Goal: Task Accomplishment & Management: Complete application form

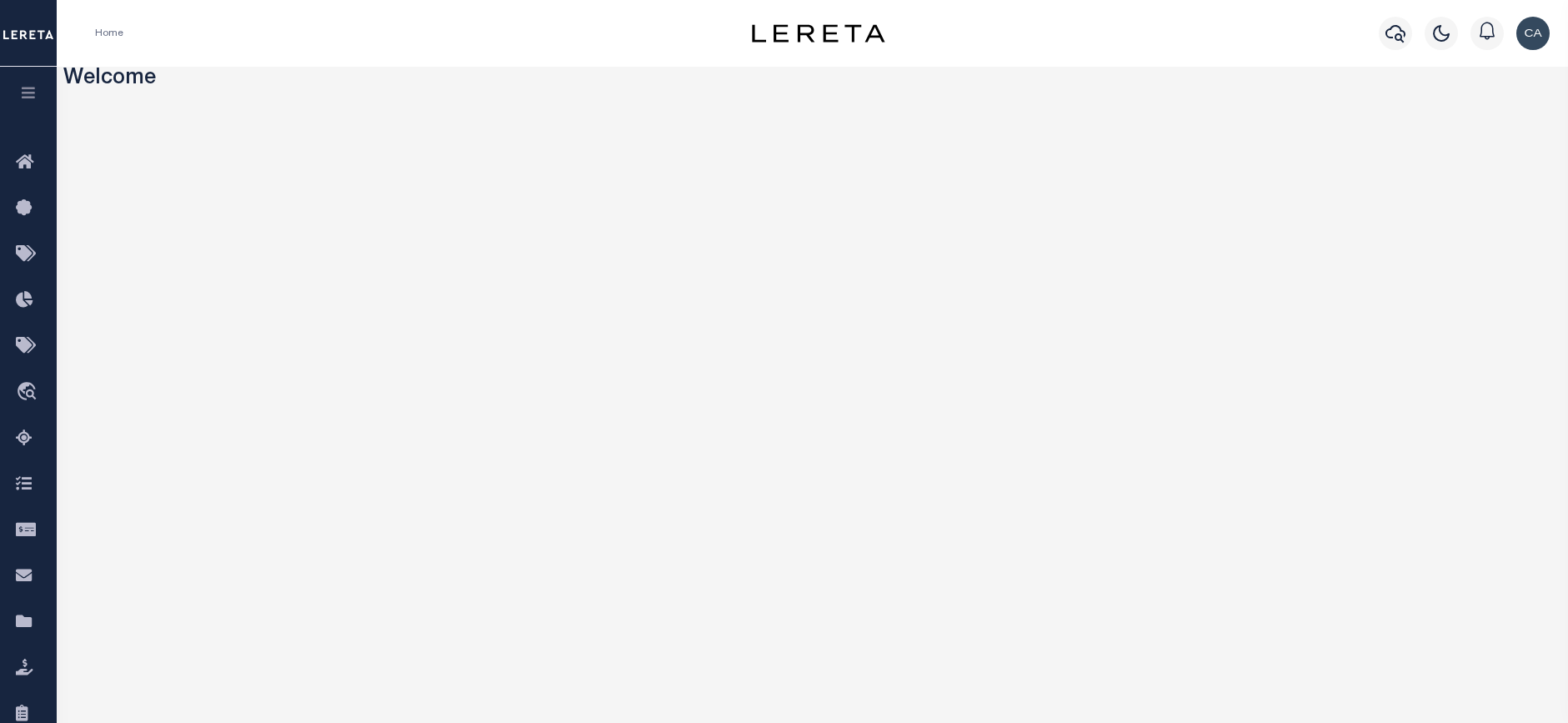
click at [23, 85] on button "button" at bounding box center [29, 95] width 57 height 57
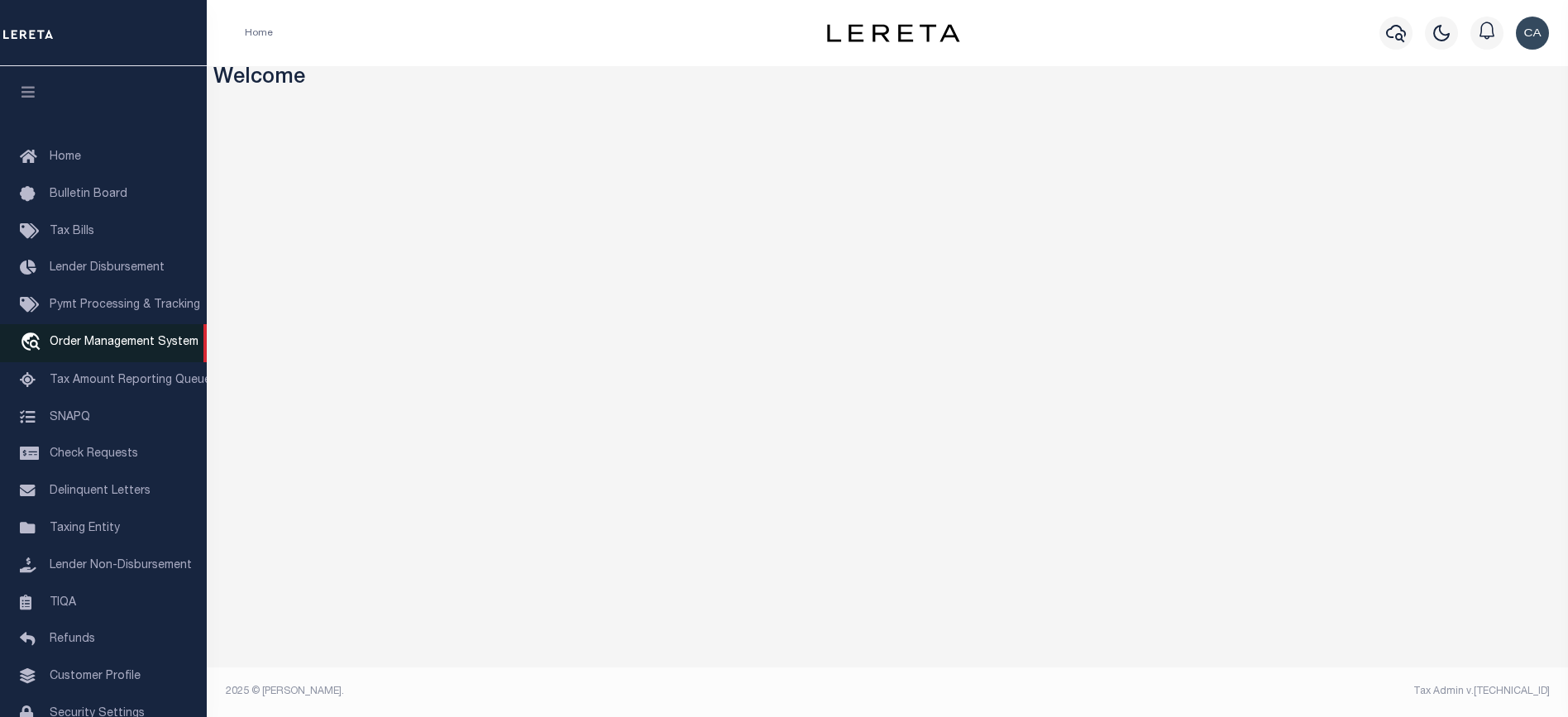
click at [88, 344] on span "Order Management System" at bounding box center [125, 342] width 149 height 11
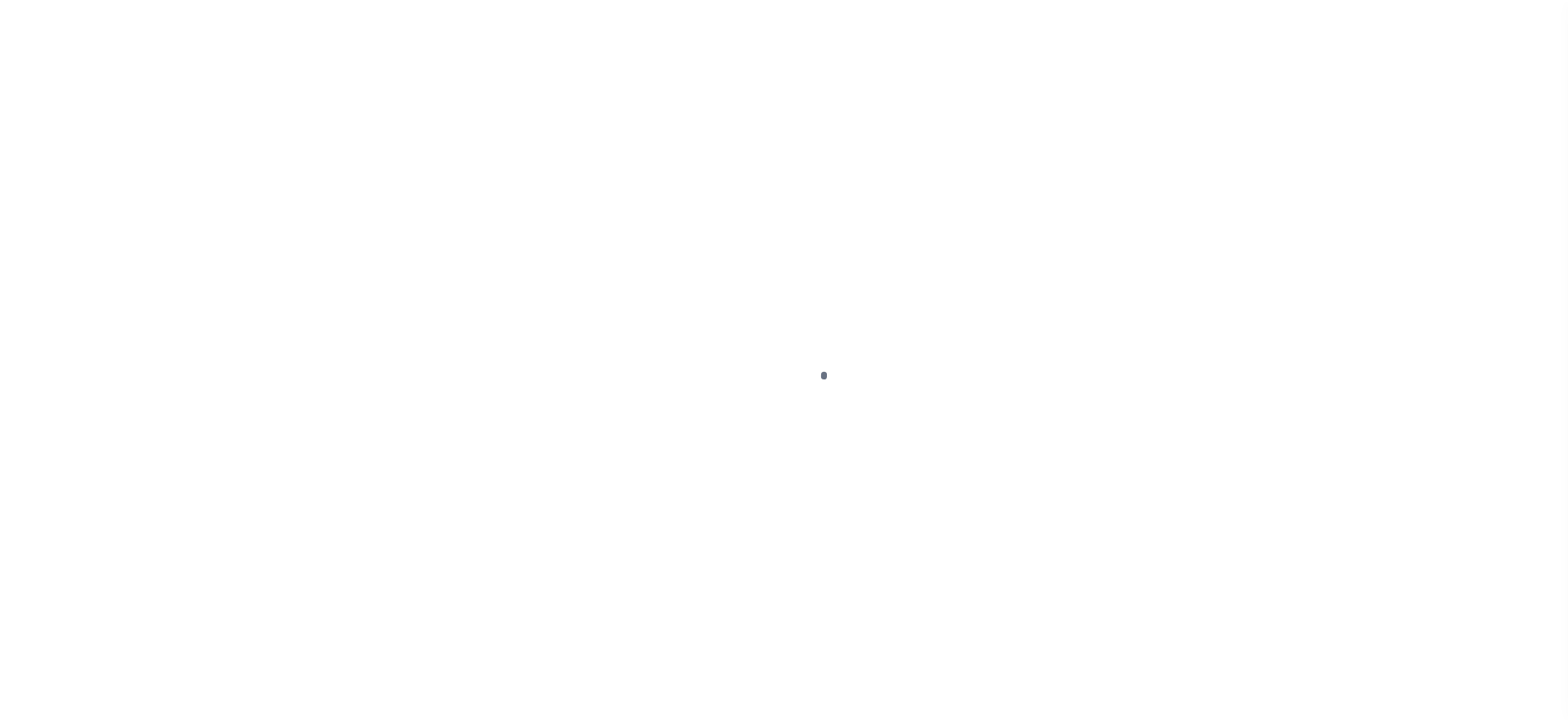
scroll to position [90, 0]
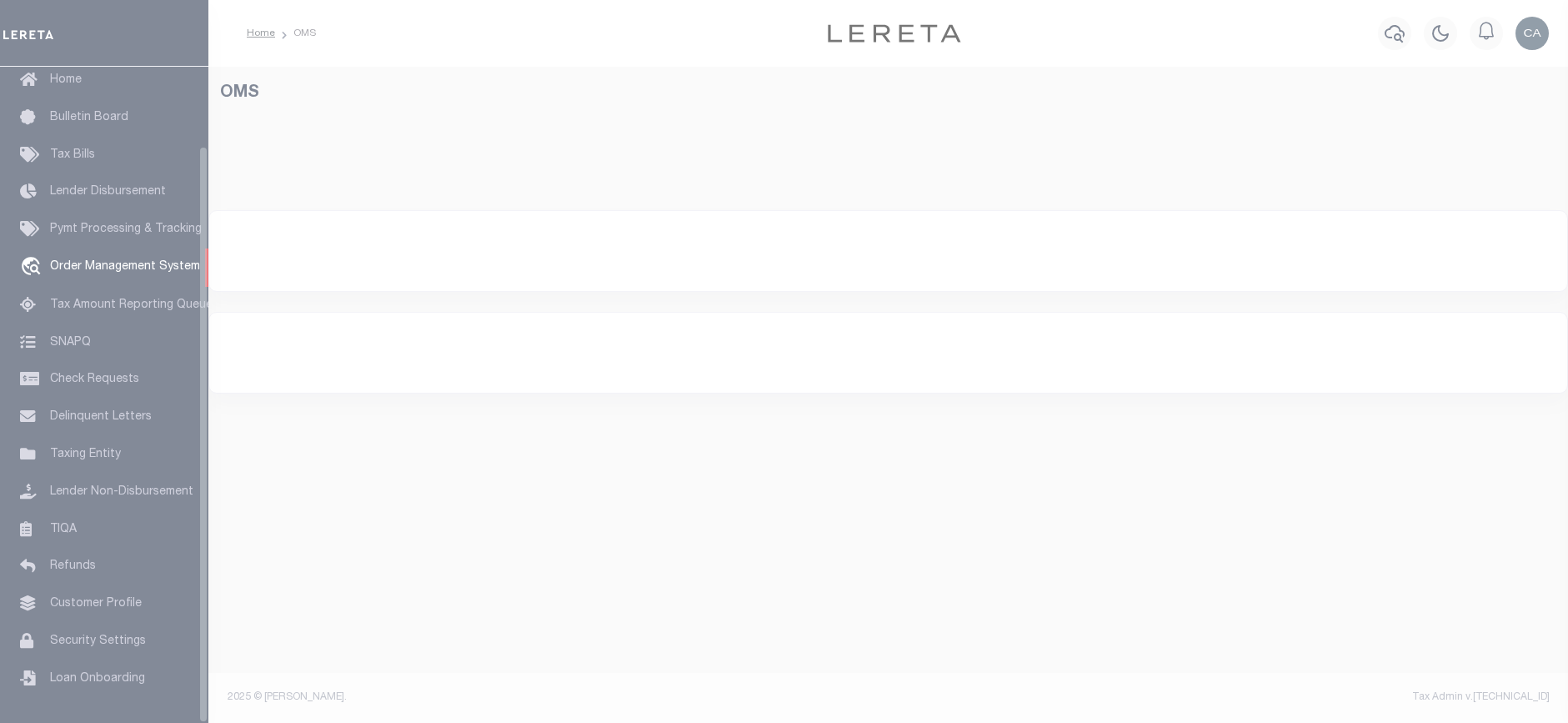
select select "200"
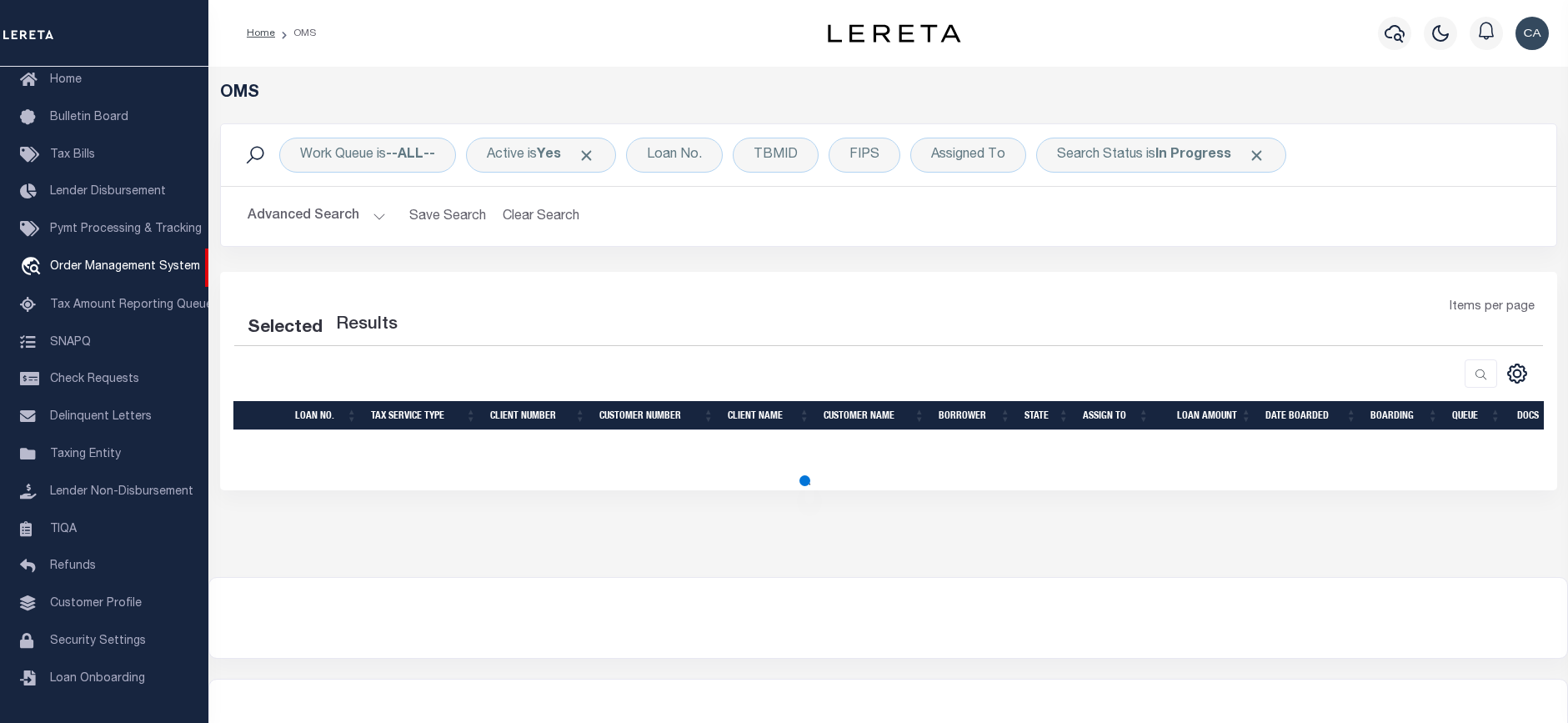
select select "200"
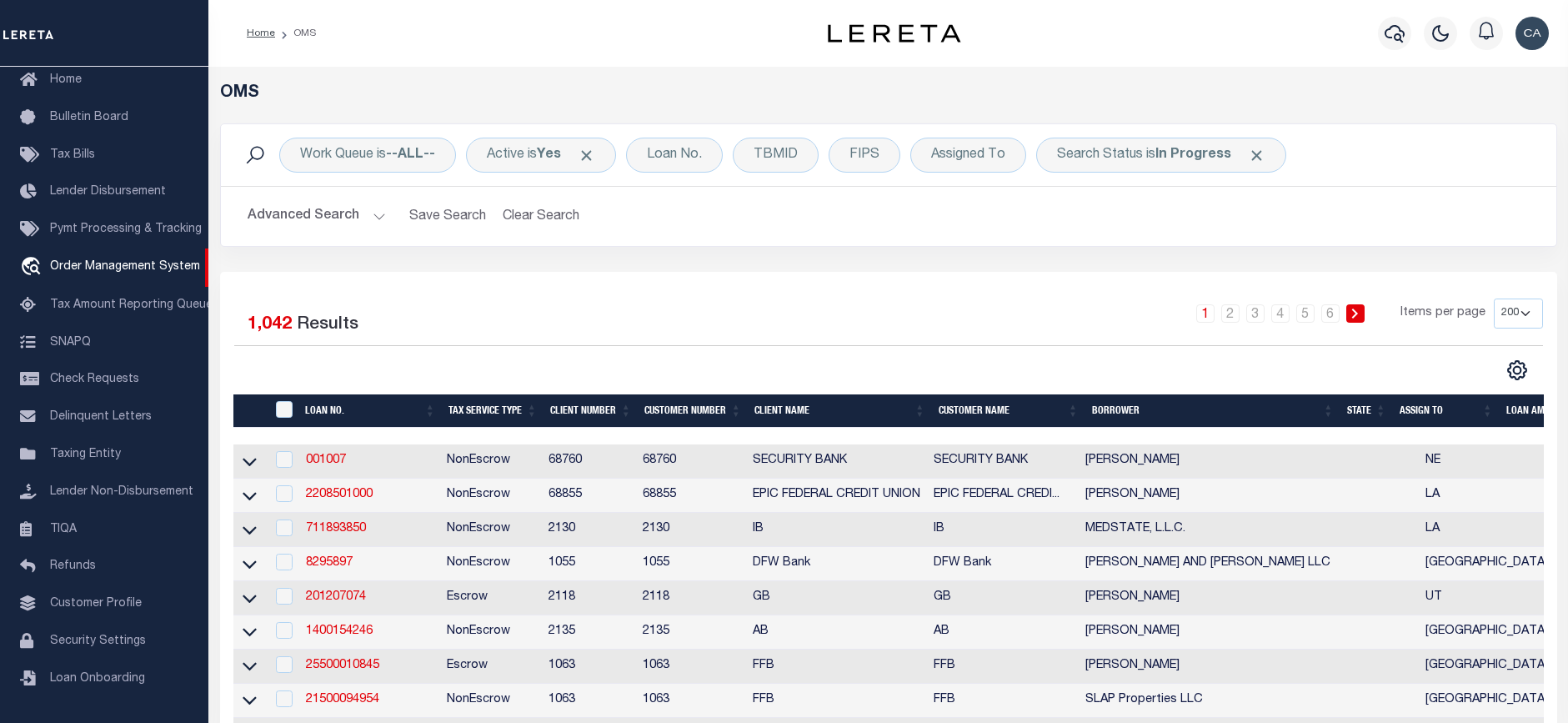
click at [351, 489] on td "2208501000" at bounding box center [369, 495] width 141 height 34
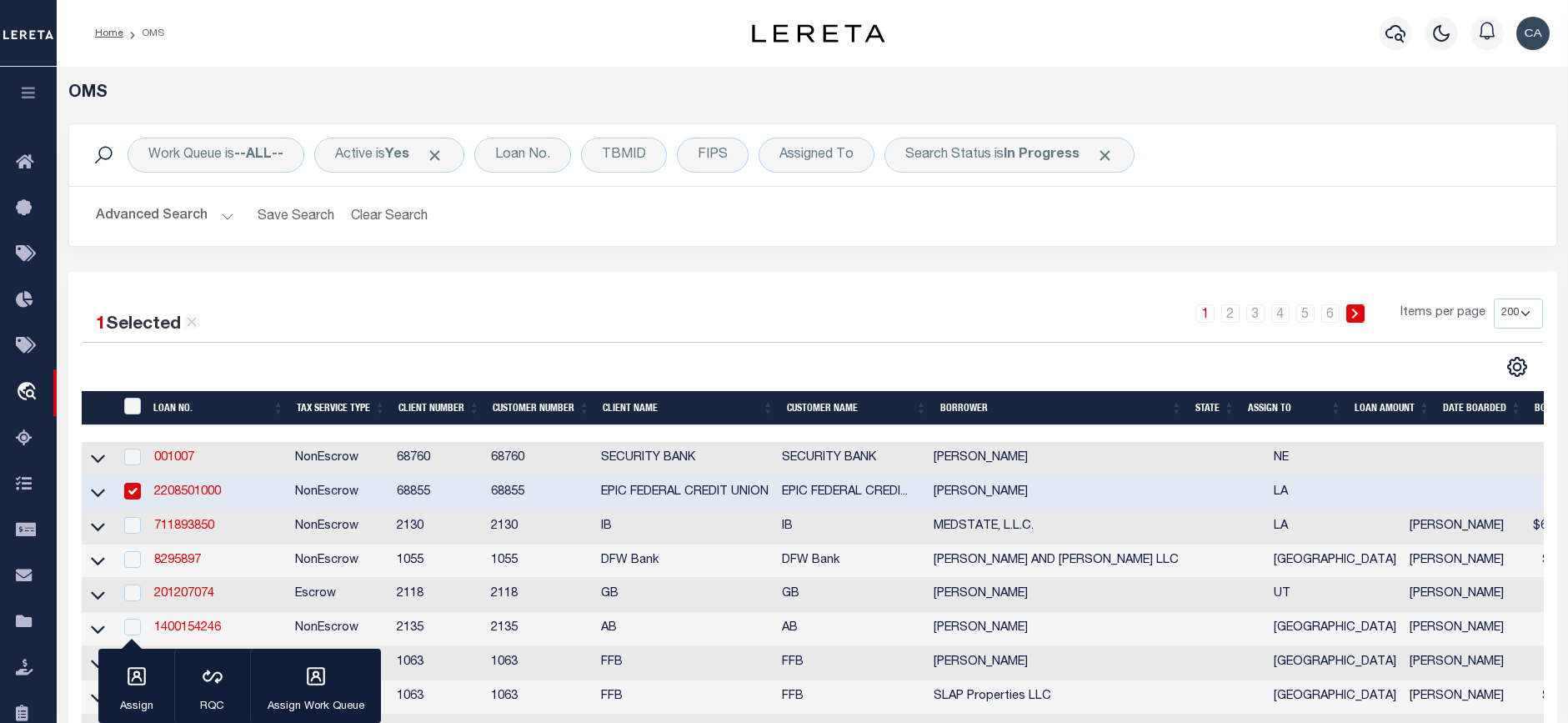
click at [353, 492] on td "NonEscrow" at bounding box center [339, 493] width 102 height 34
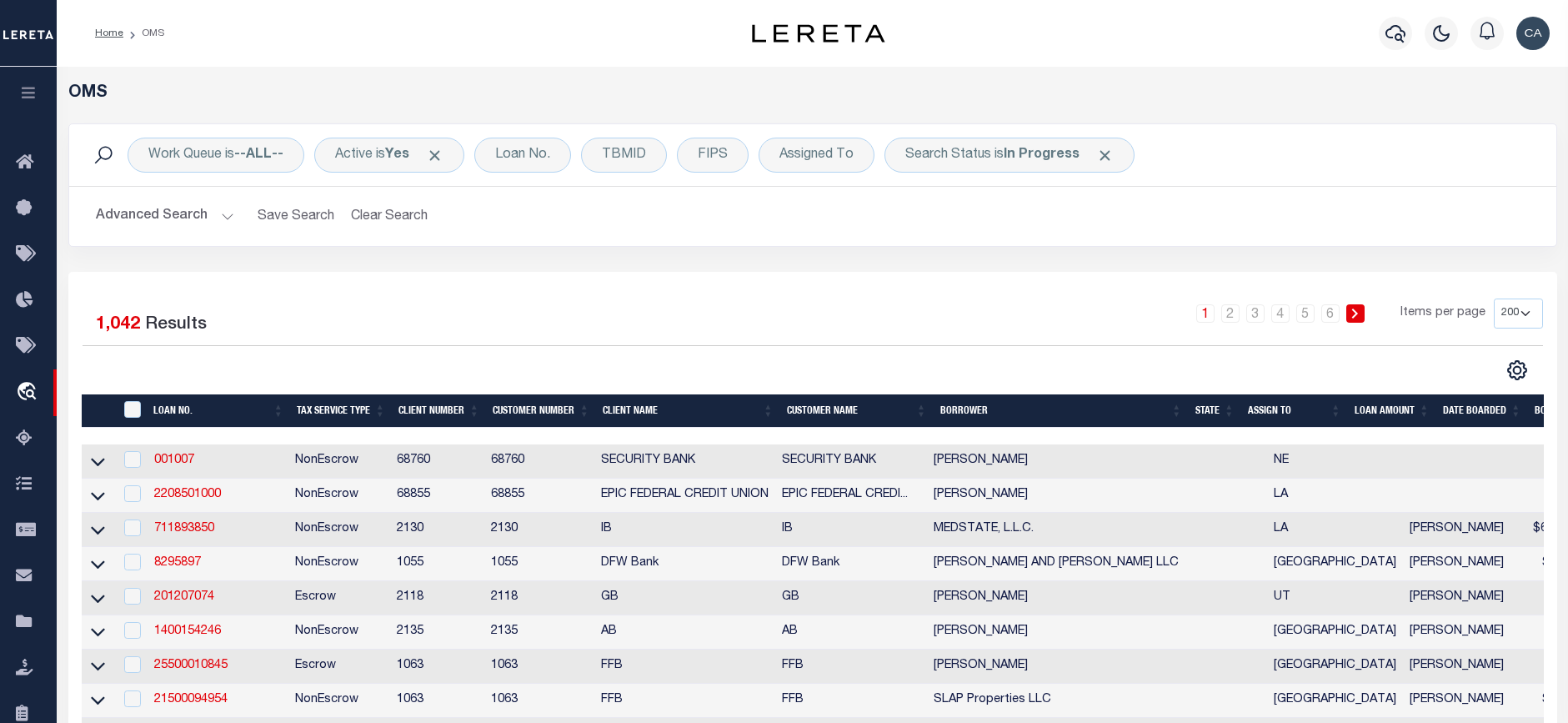
checkbox input "false"
click at [203, 495] on link "2208501000" at bounding box center [188, 494] width 67 height 11
type input "2208501000"
type input "[PERSON_NAME]"
select select
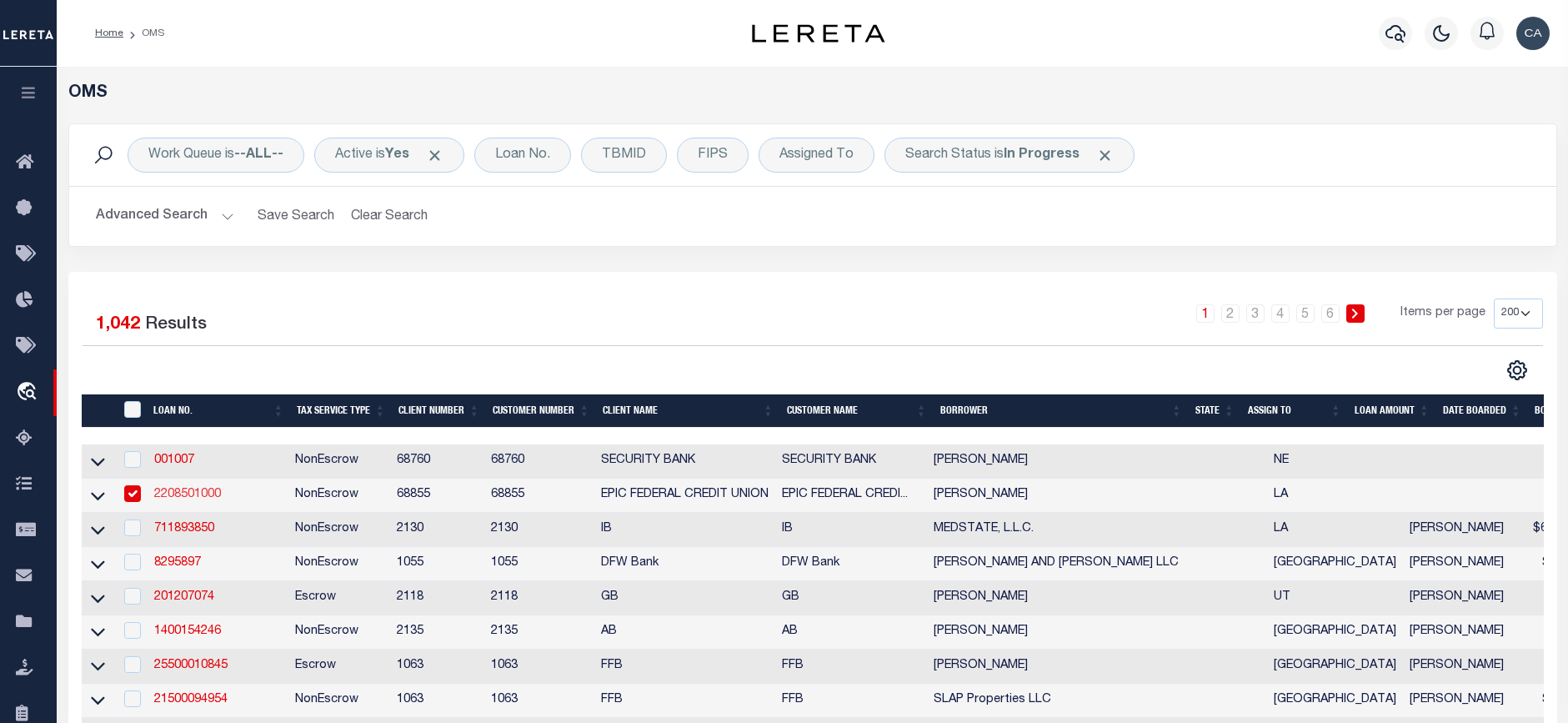
select select
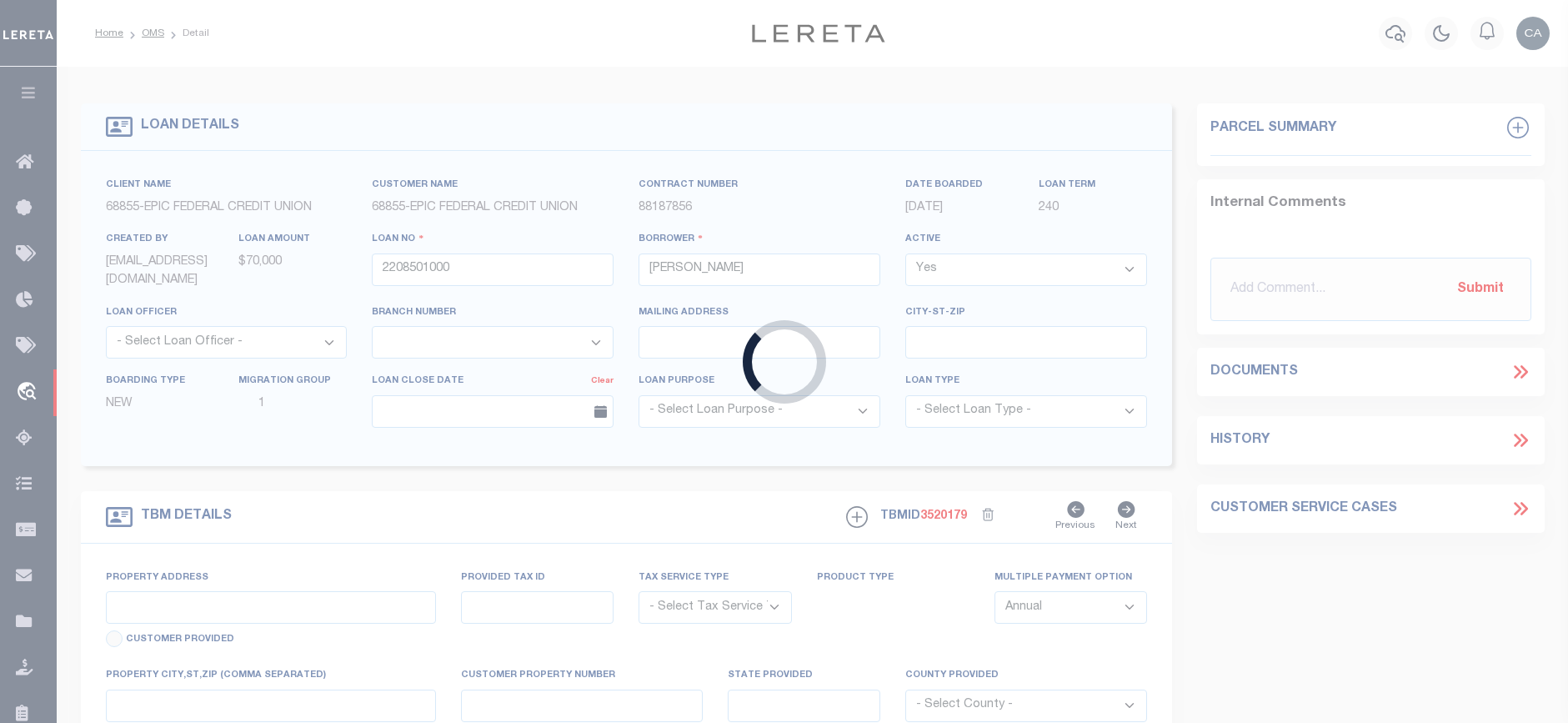
type input "[STREET_ADDRESS]"
radio input "true"
select select "NonEscrow"
select select
type input "METAIRIE LA 70005"
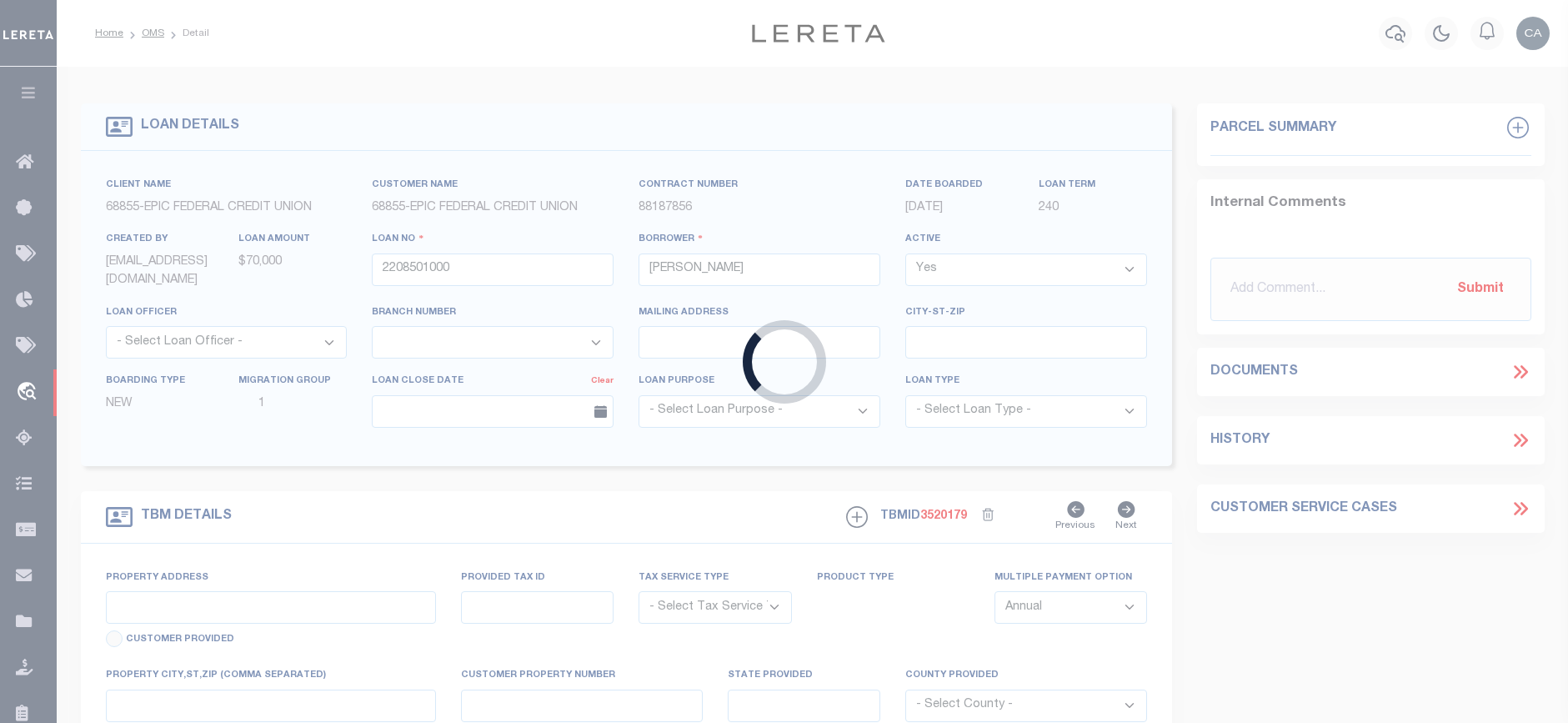
type input "2208501000"
type input "LA"
type textarea "THE EAST 1 4 OF THE NORTHWEST 1 4 OF THE SOUTHEAST 1 4 OF SECTION 31 TOWNSHIP30…"
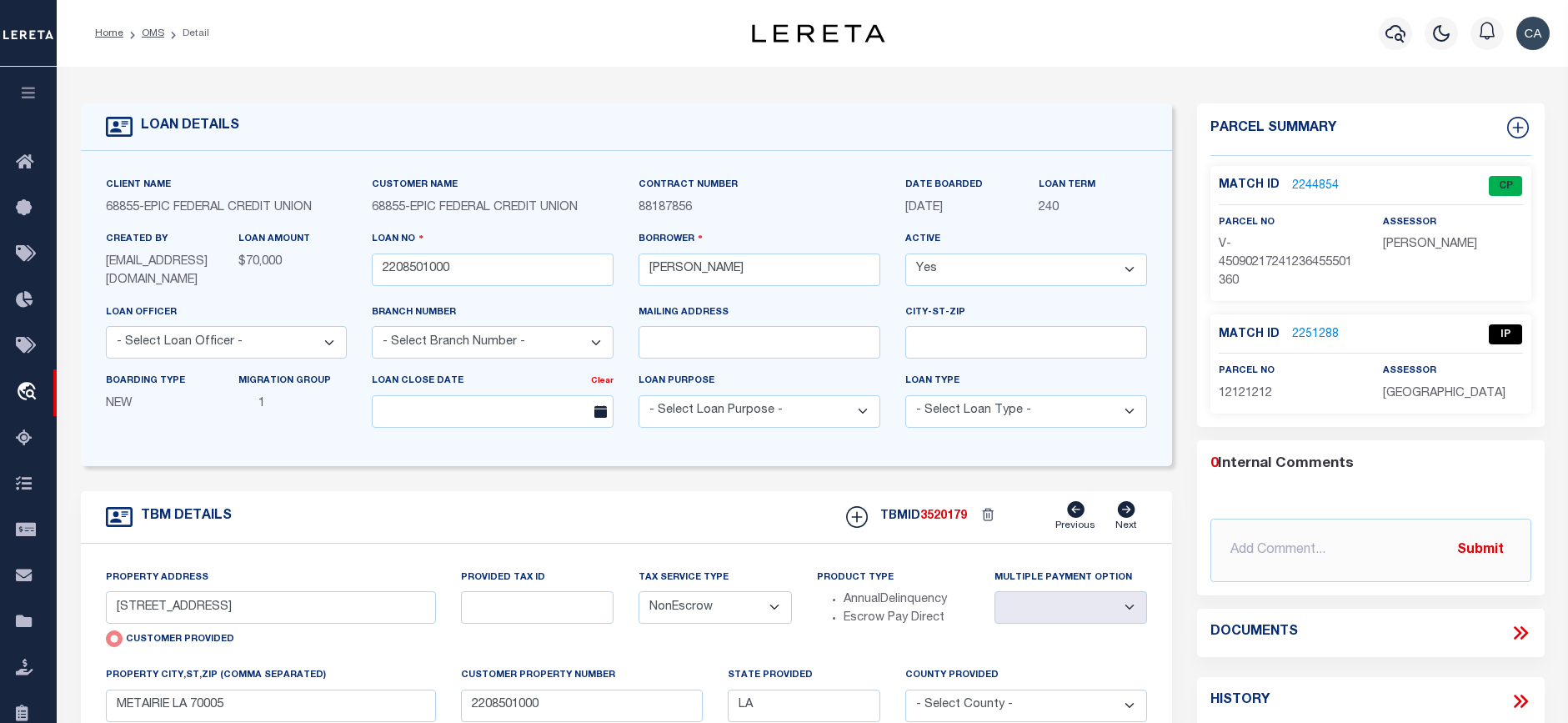
click at [1301, 187] on link "2244854" at bounding box center [1315, 186] width 47 height 17
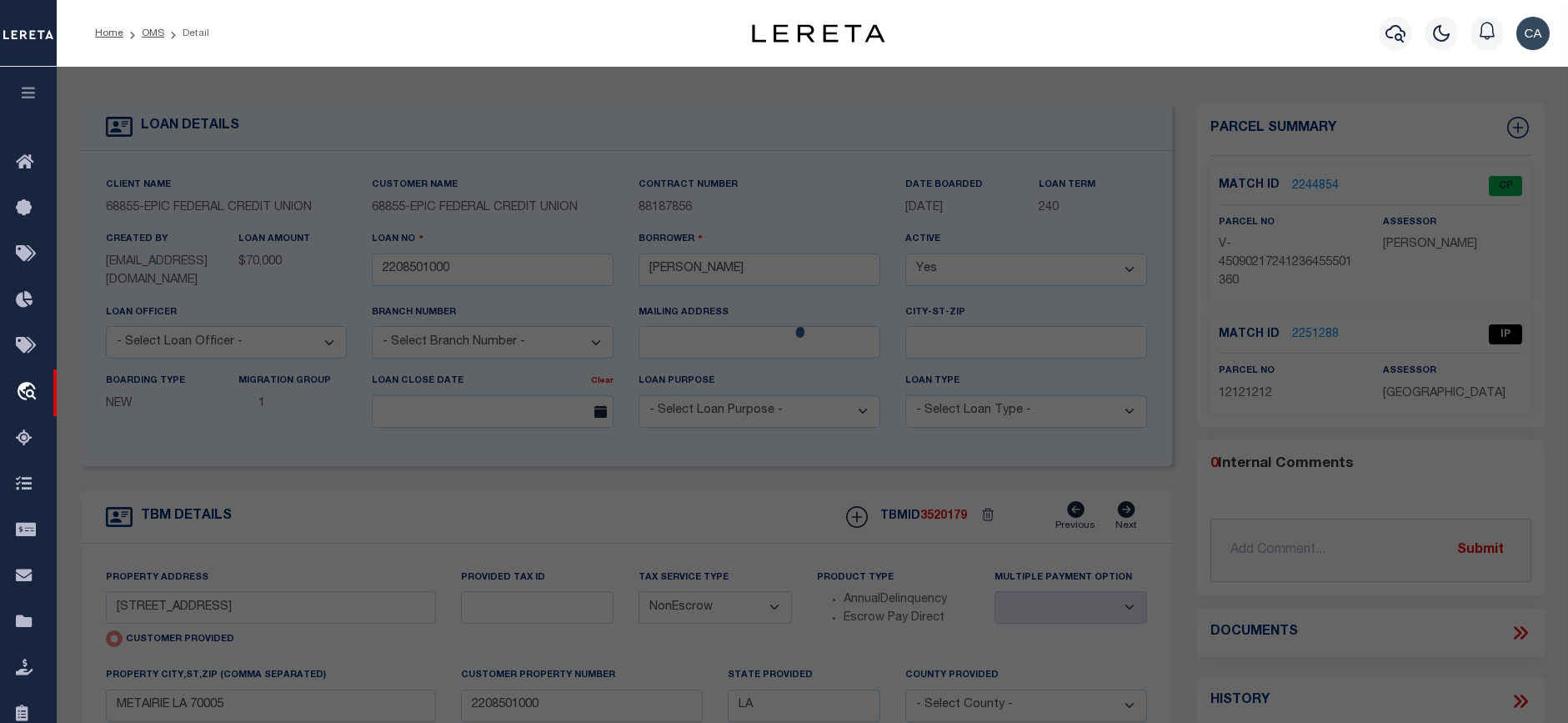
checkbox input "false"
select select "CP"
type input "[STREET_ADDRESS]"
type input "METAIRIE LA 70005"
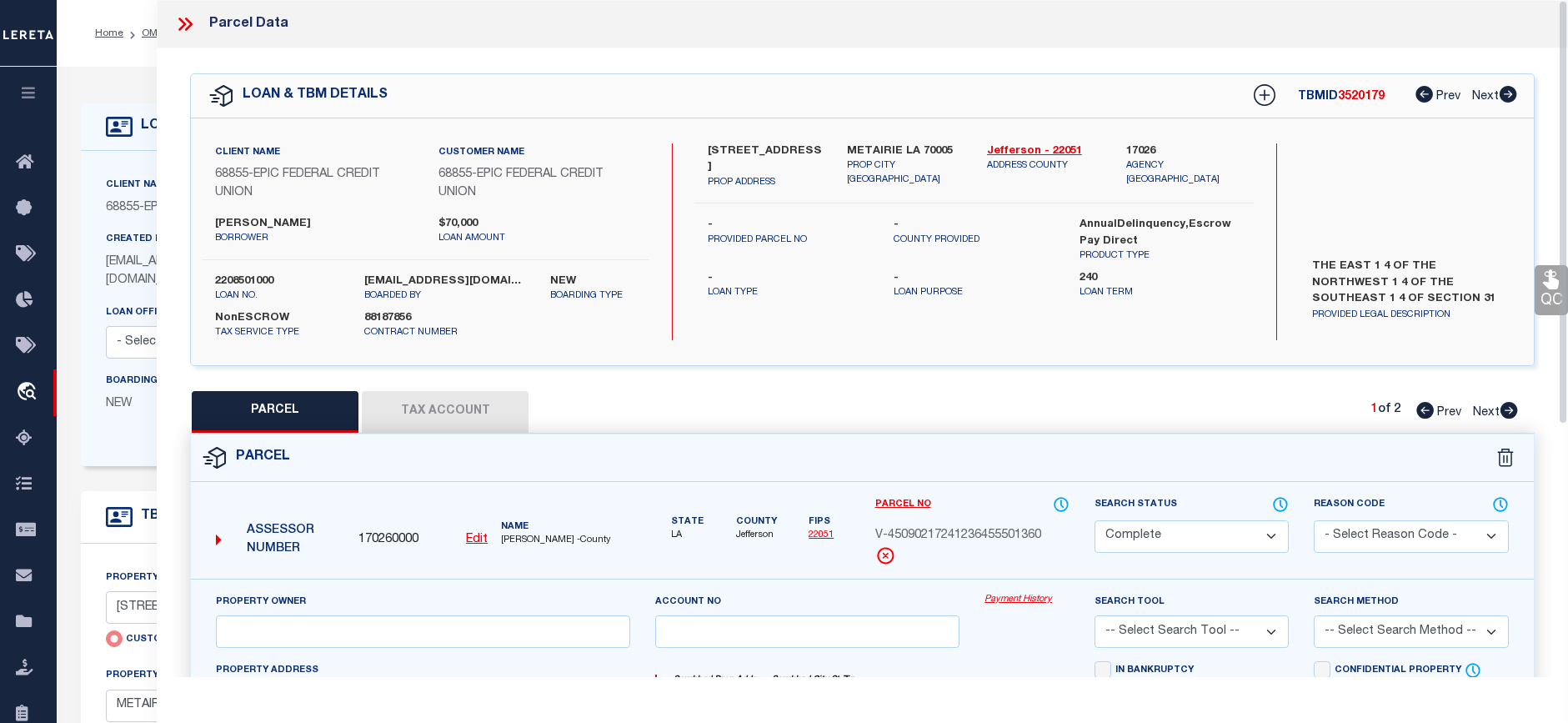
click at [399, 406] on button "Tax Account" at bounding box center [445, 412] width 167 height 42
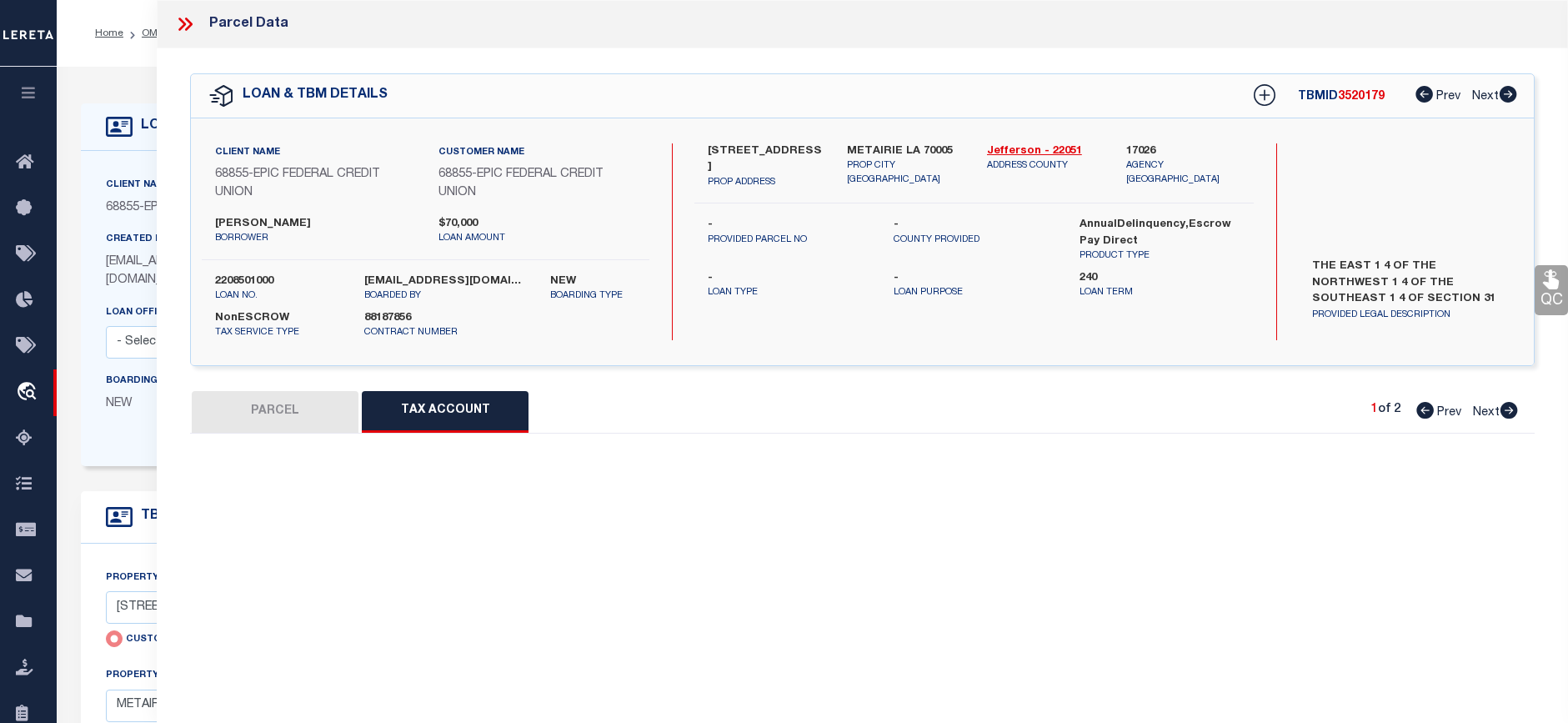
select select "100"
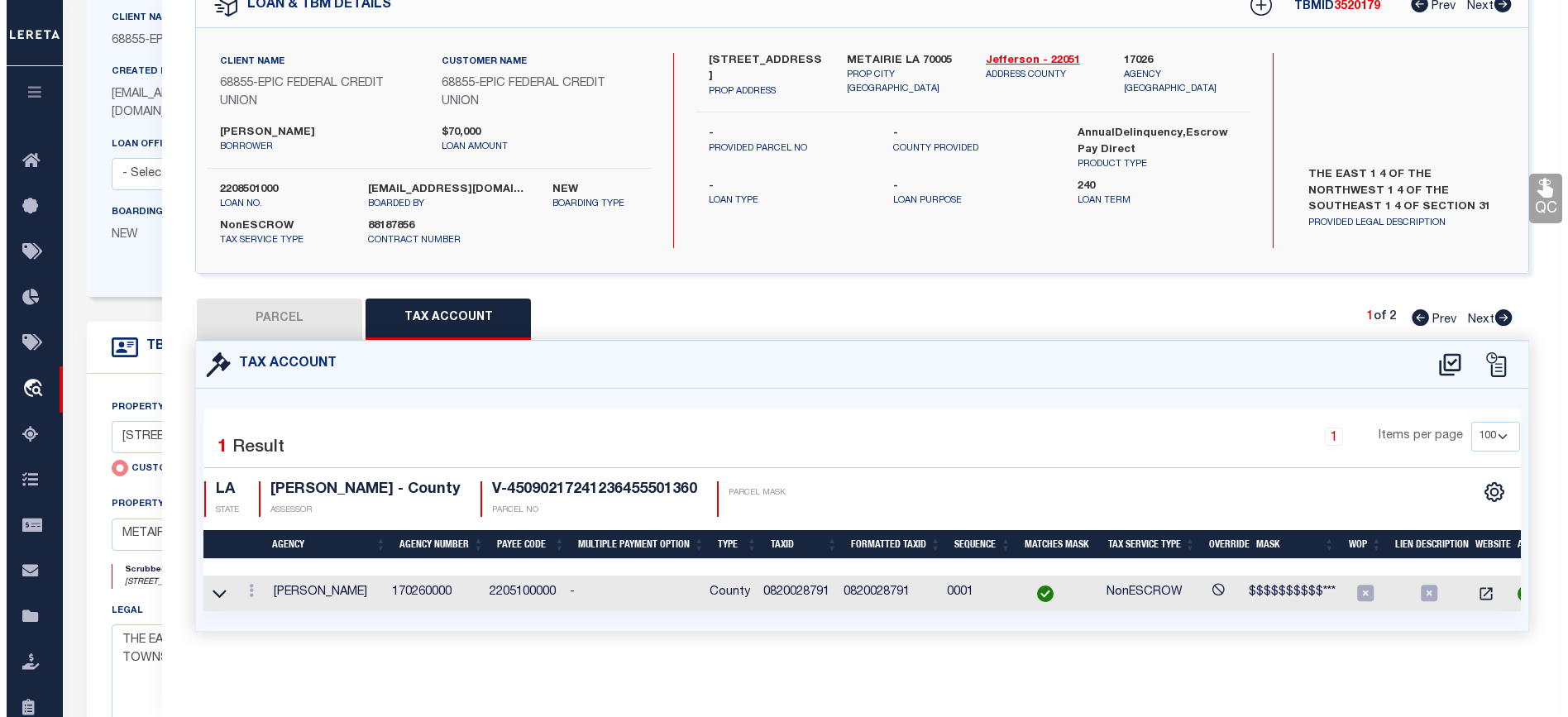
scroll to position [0, 25]
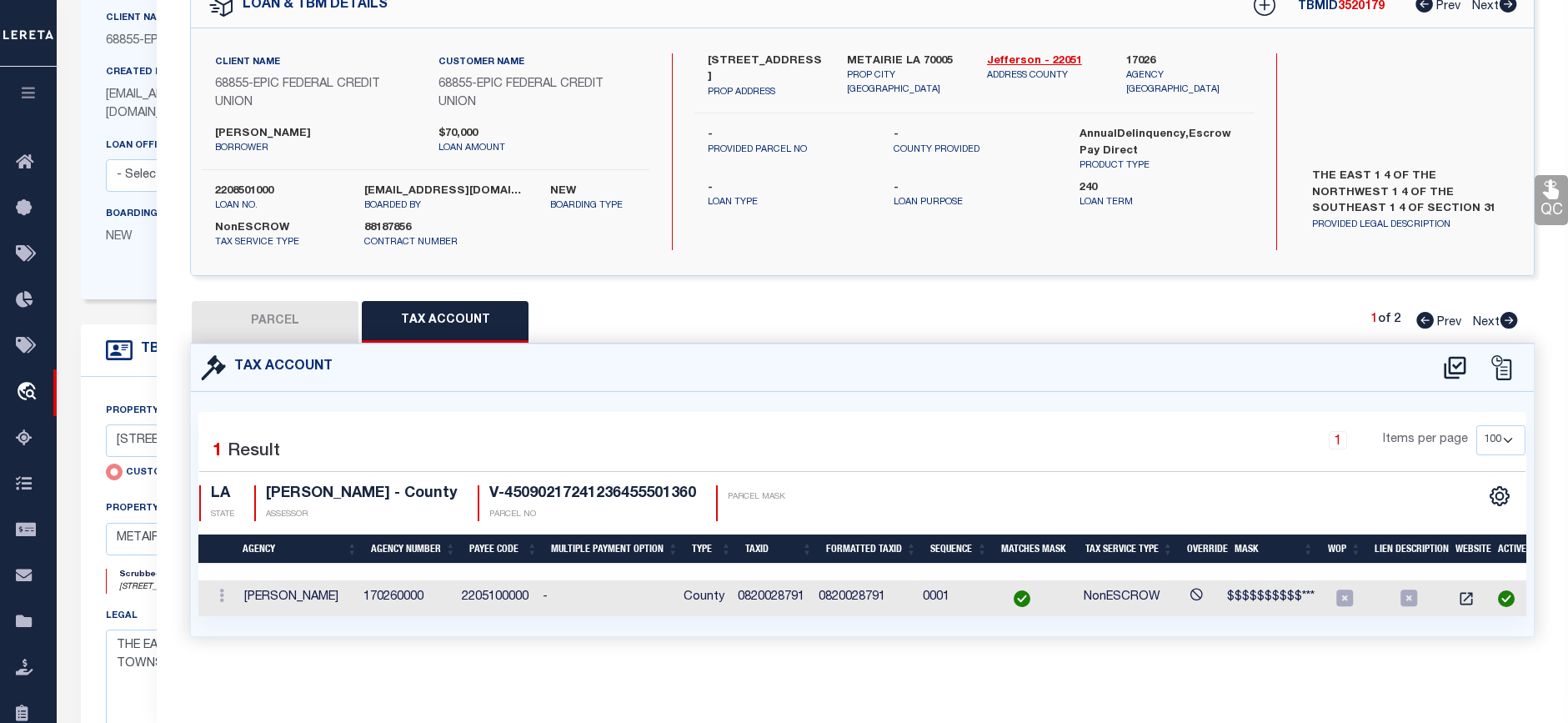
click at [1461, 358] on icon at bounding box center [1455, 368] width 28 height 27
select select "100"
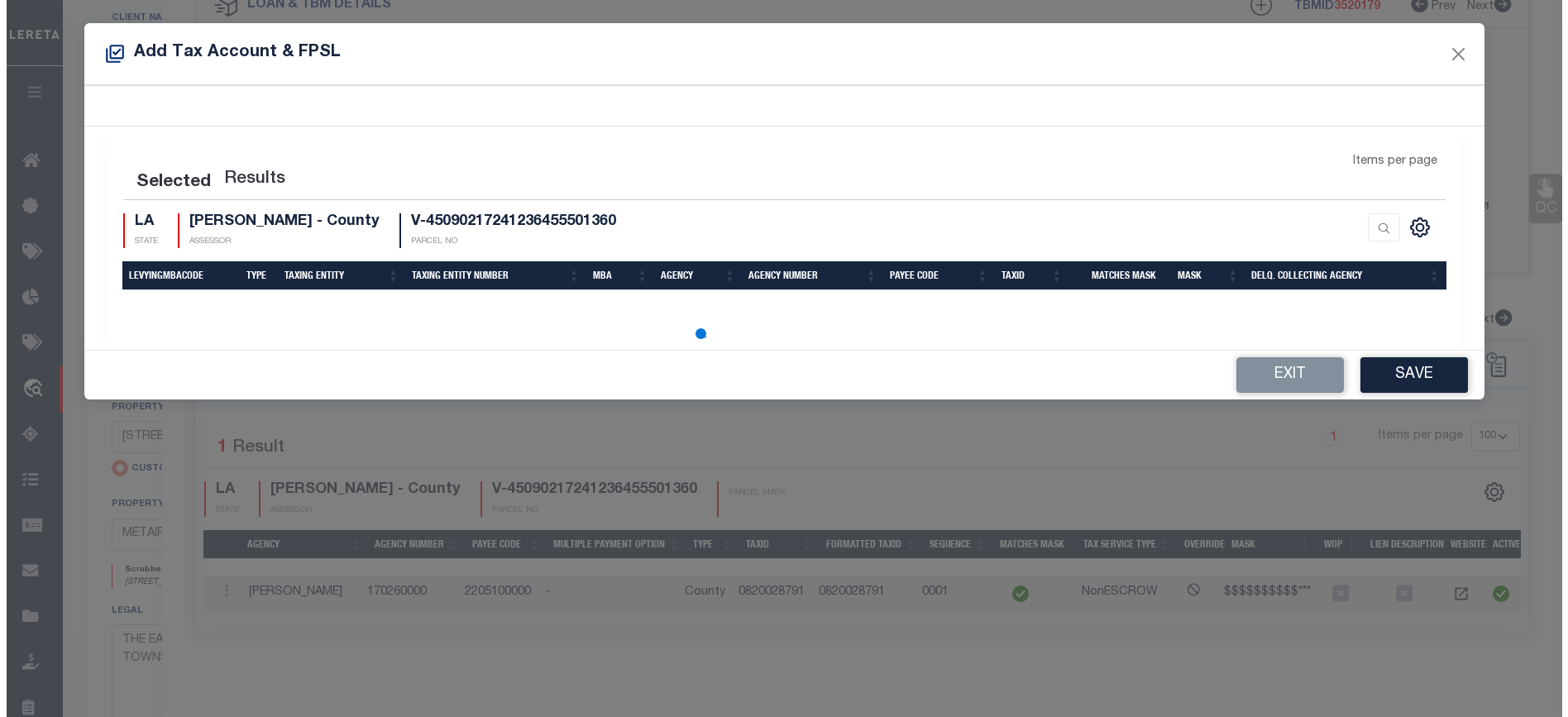
scroll to position [0, 14]
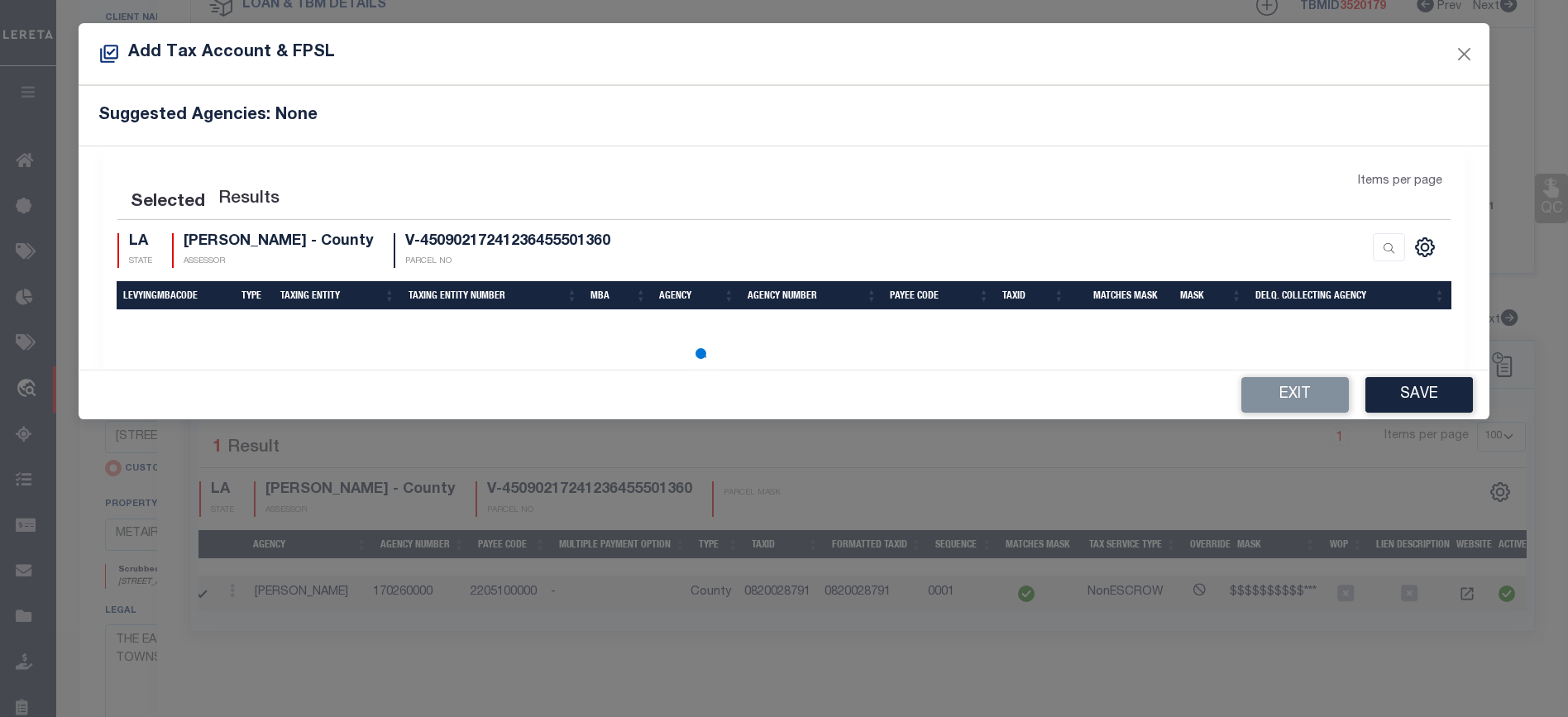
select select "100"
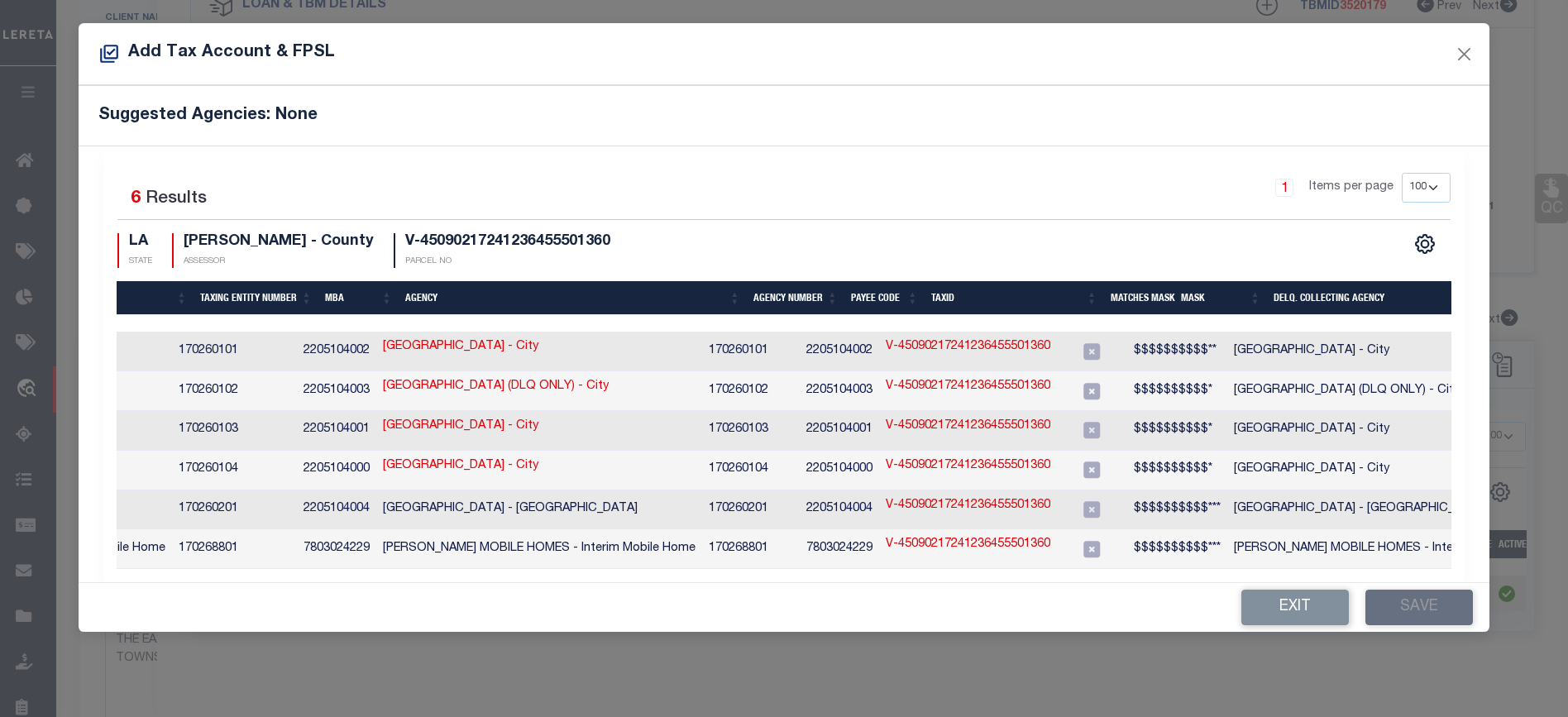
scroll to position [0, 414]
